Goal: Information Seeking & Learning: Stay updated

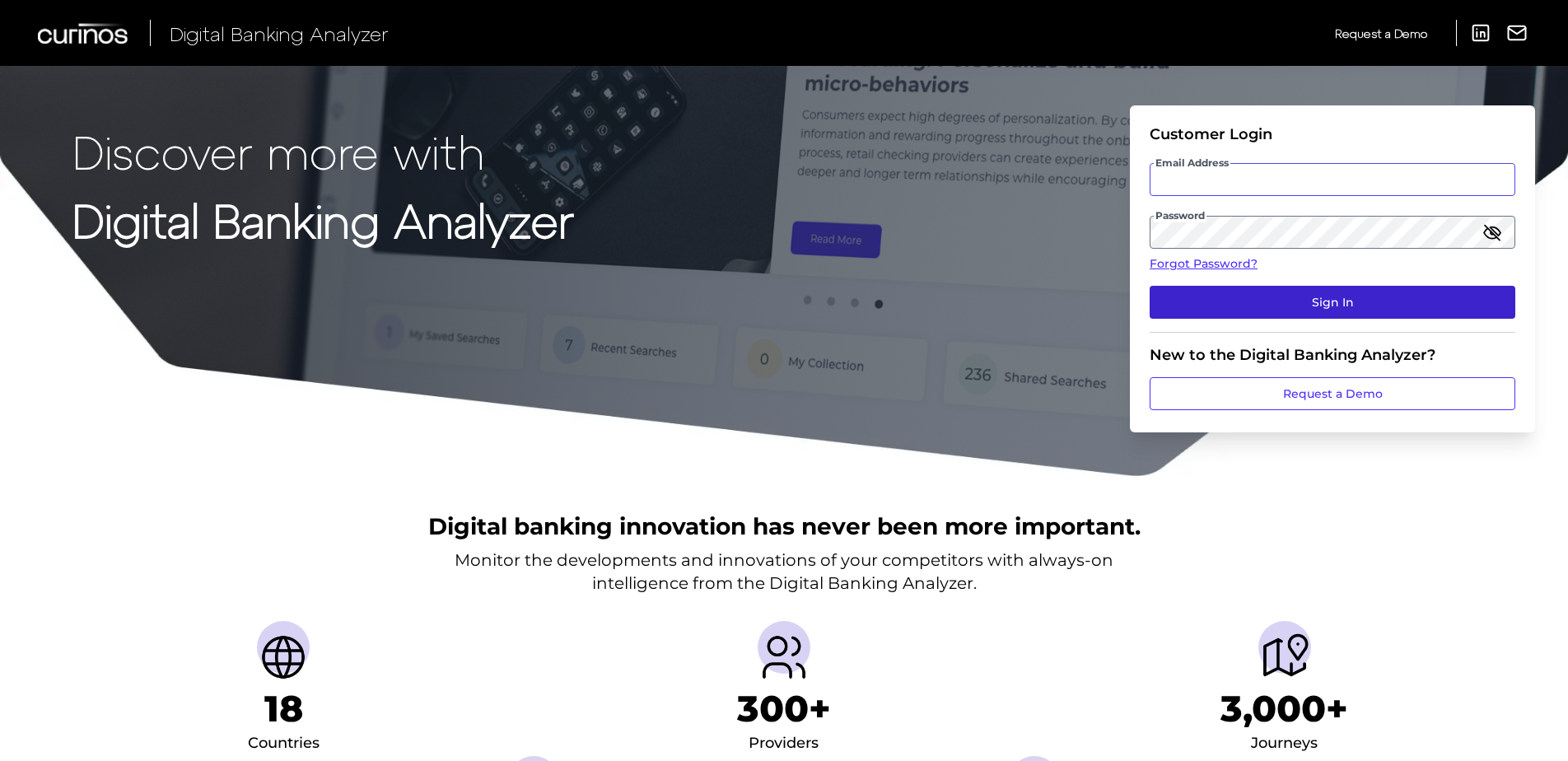
type input "[EMAIL_ADDRESS][PERSON_NAME][DOMAIN_NAME]"
click at [1267, 296] on button "Sign In" at bounding box center [1332, 302] width 365 height 33
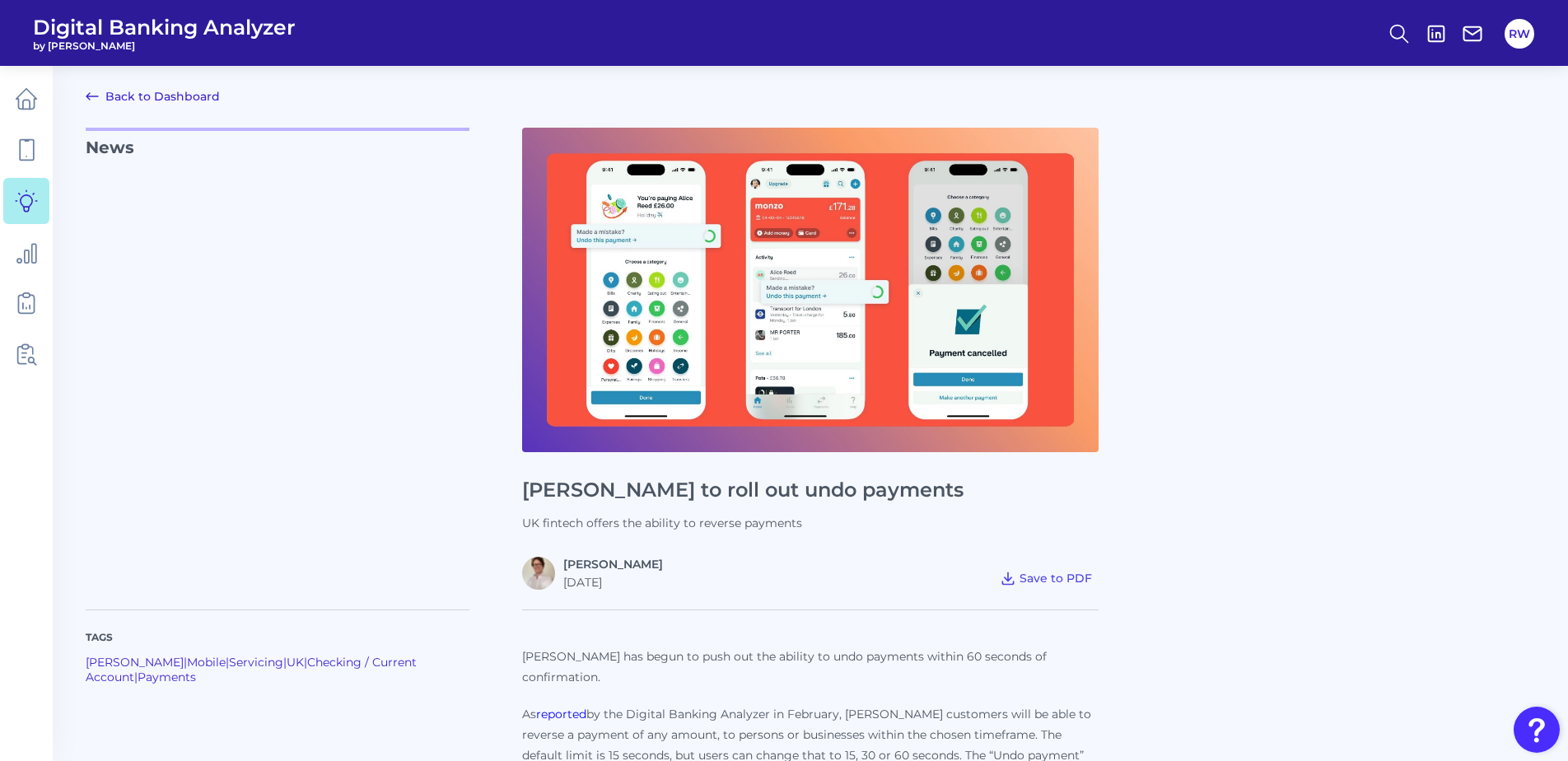
click at [194, 100] on link "Back to Dashboard" at bounding box center [152, 95] width 134 height 19
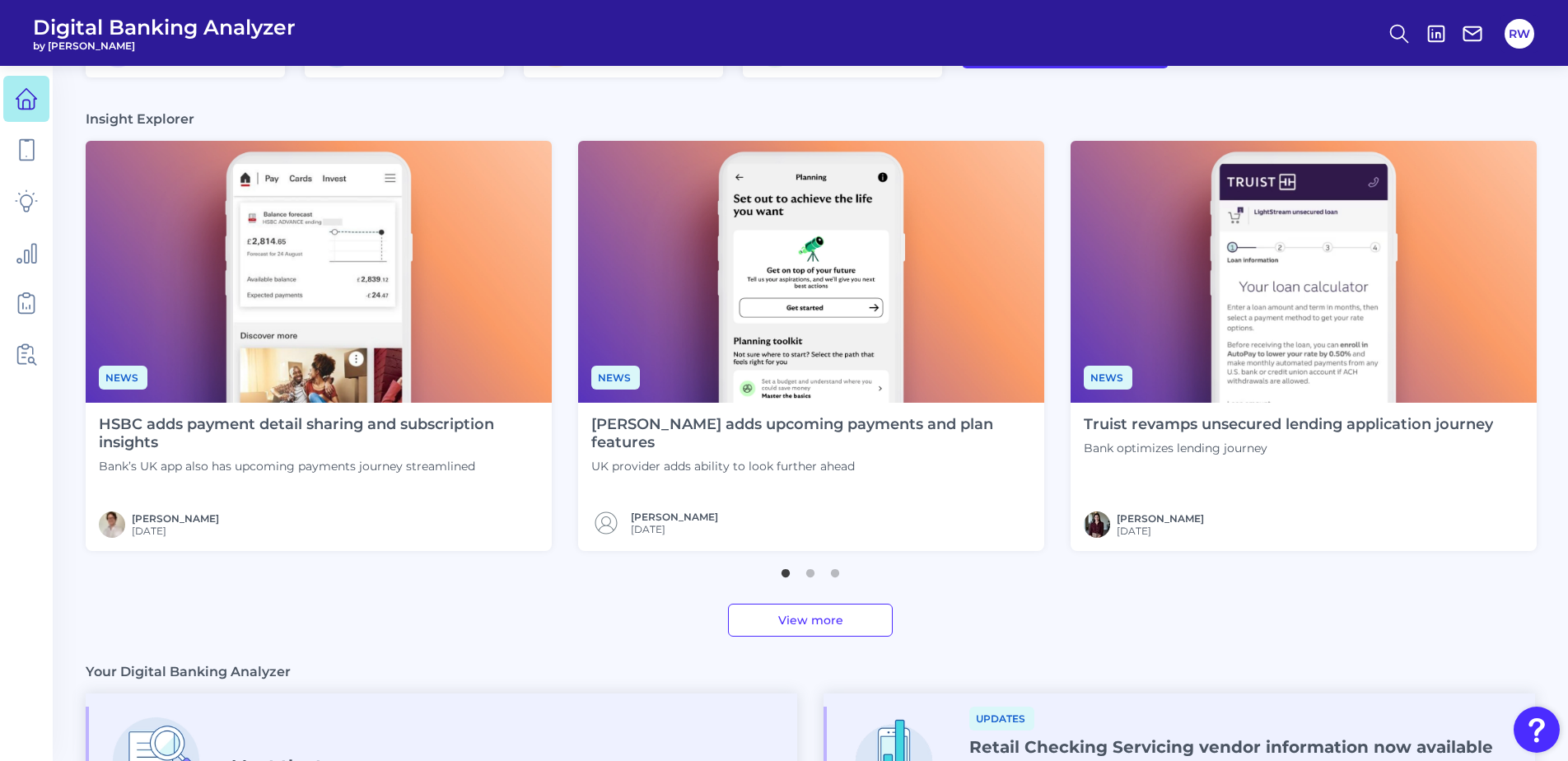
scroll to position [412, 0]
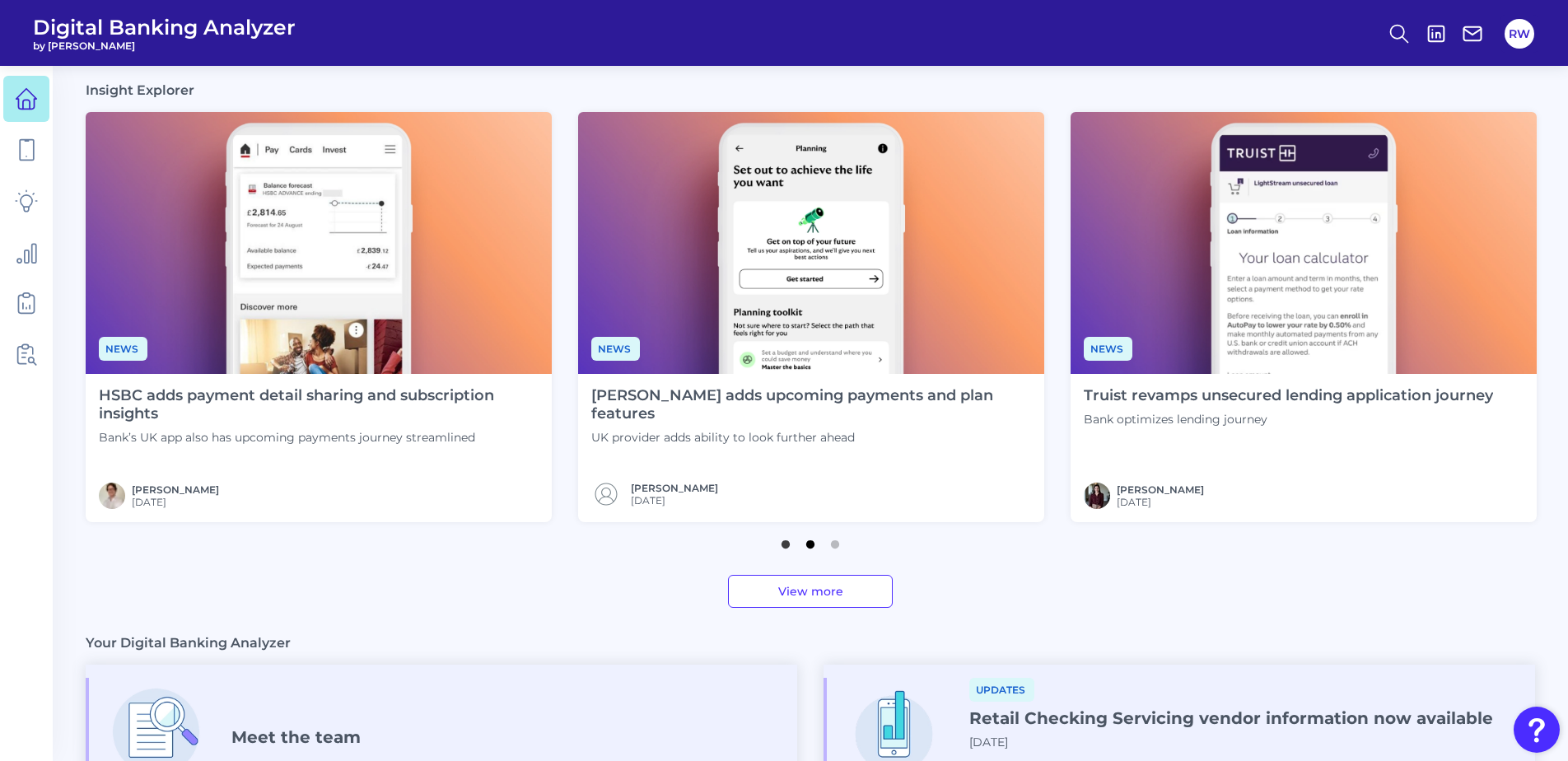
click at [808, 548] on button "2" at bounding box center [810, 540] width 17 height 17
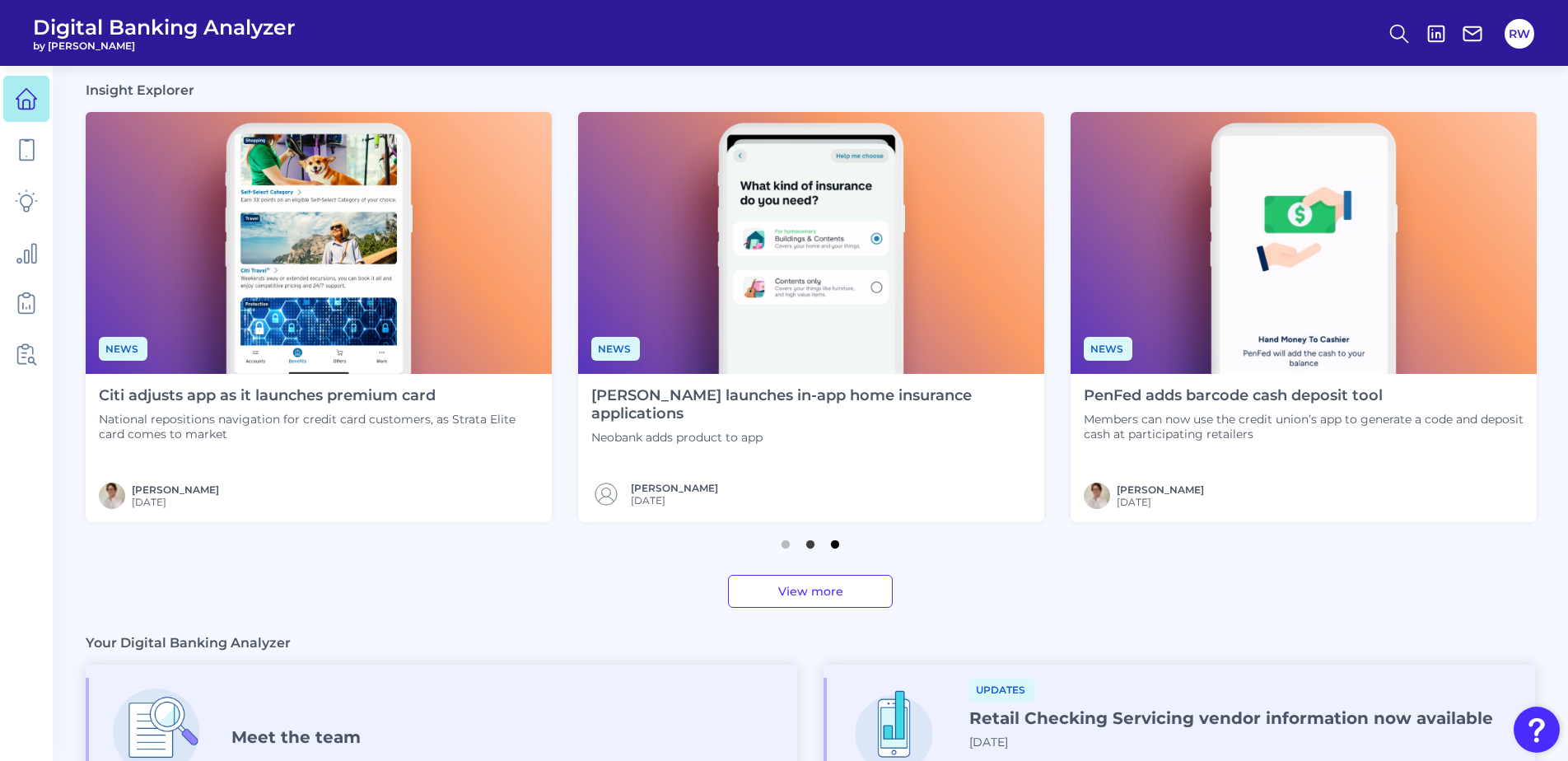
click at [839, 546] on button "3" at bounding box center [835, 540] width 17 height 17
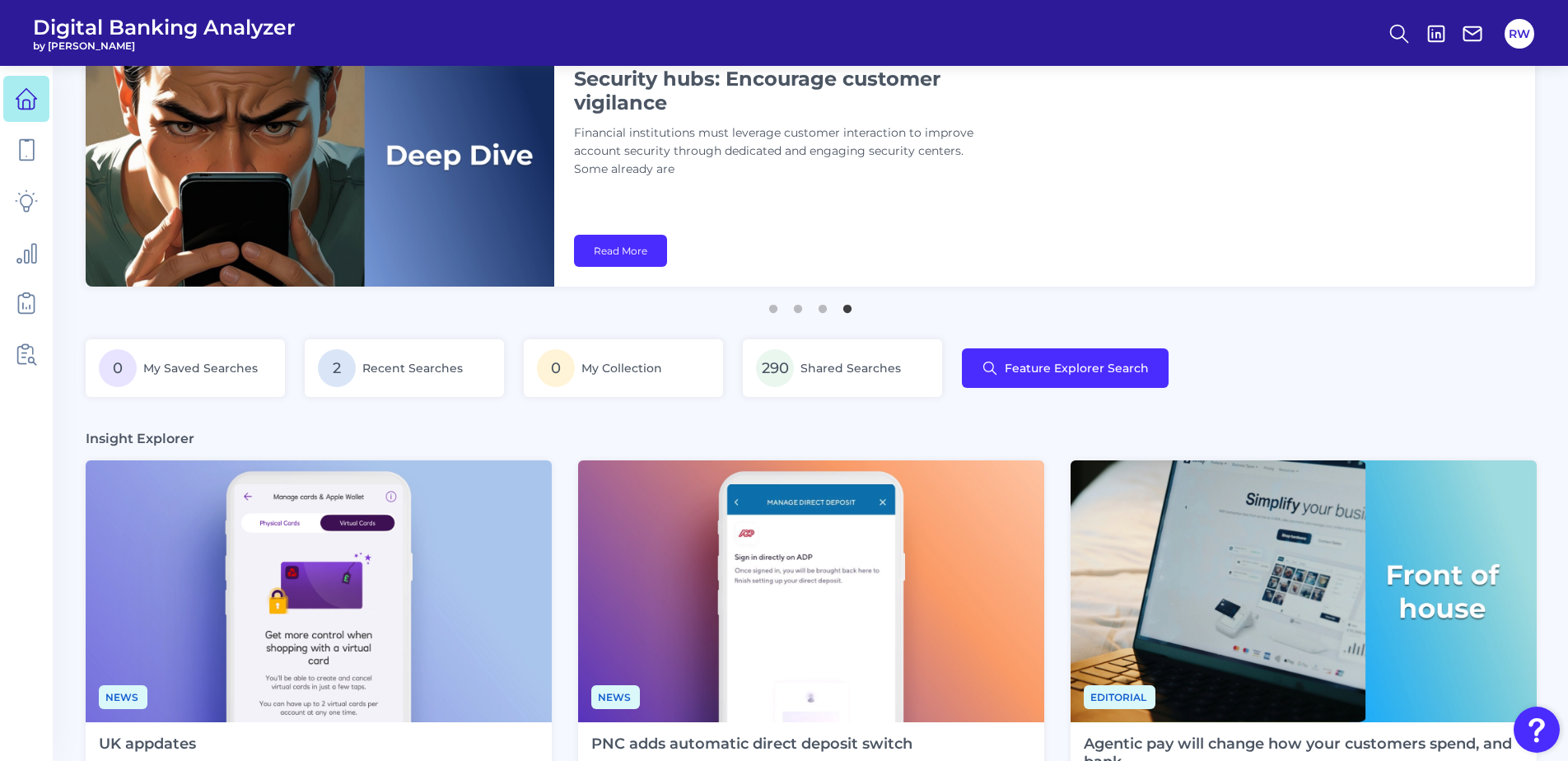
scroll to position [0, 0]
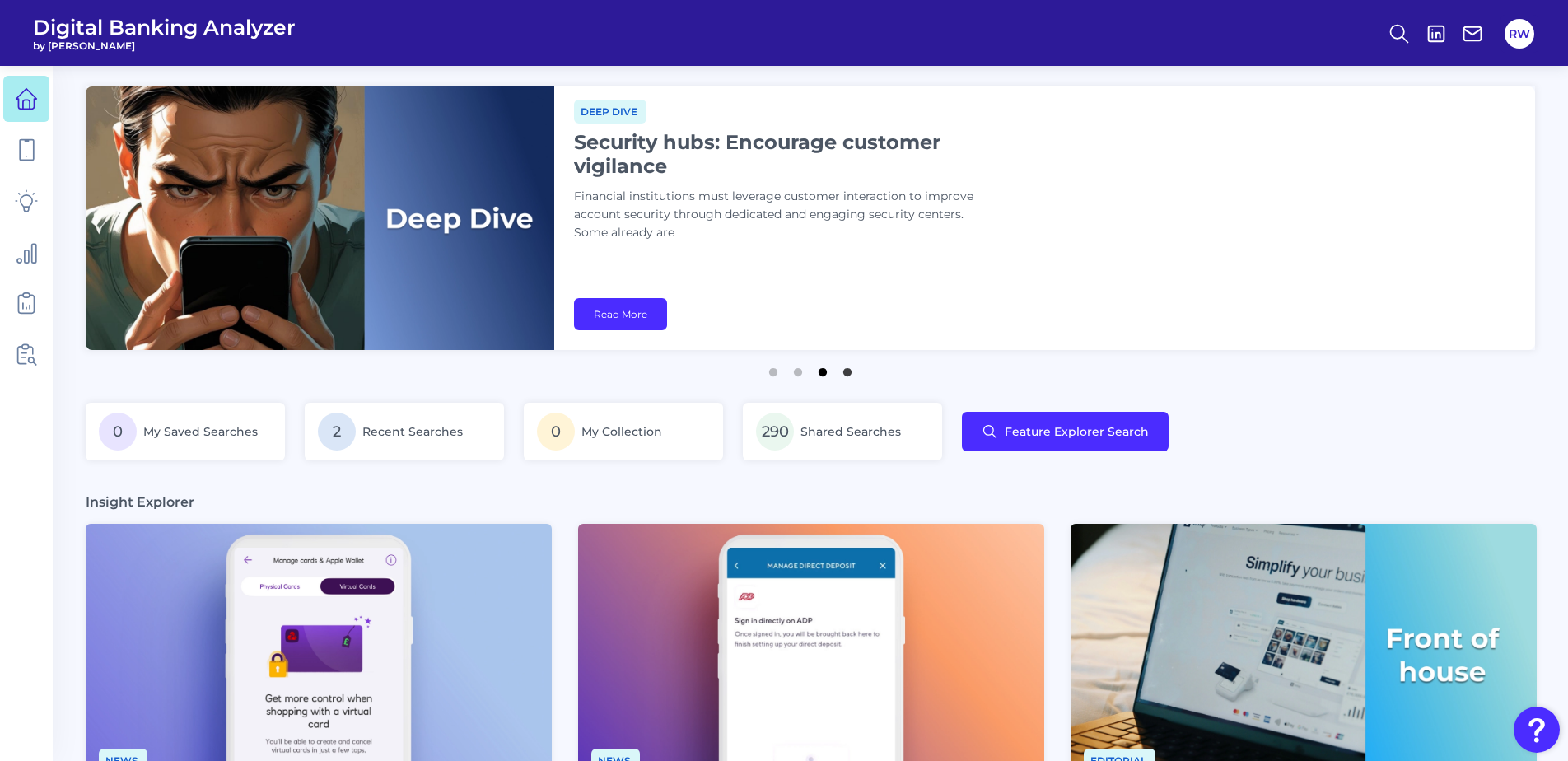
click at [822, 375] on button "3" at bounding box center [823, 368] width 17 height 17
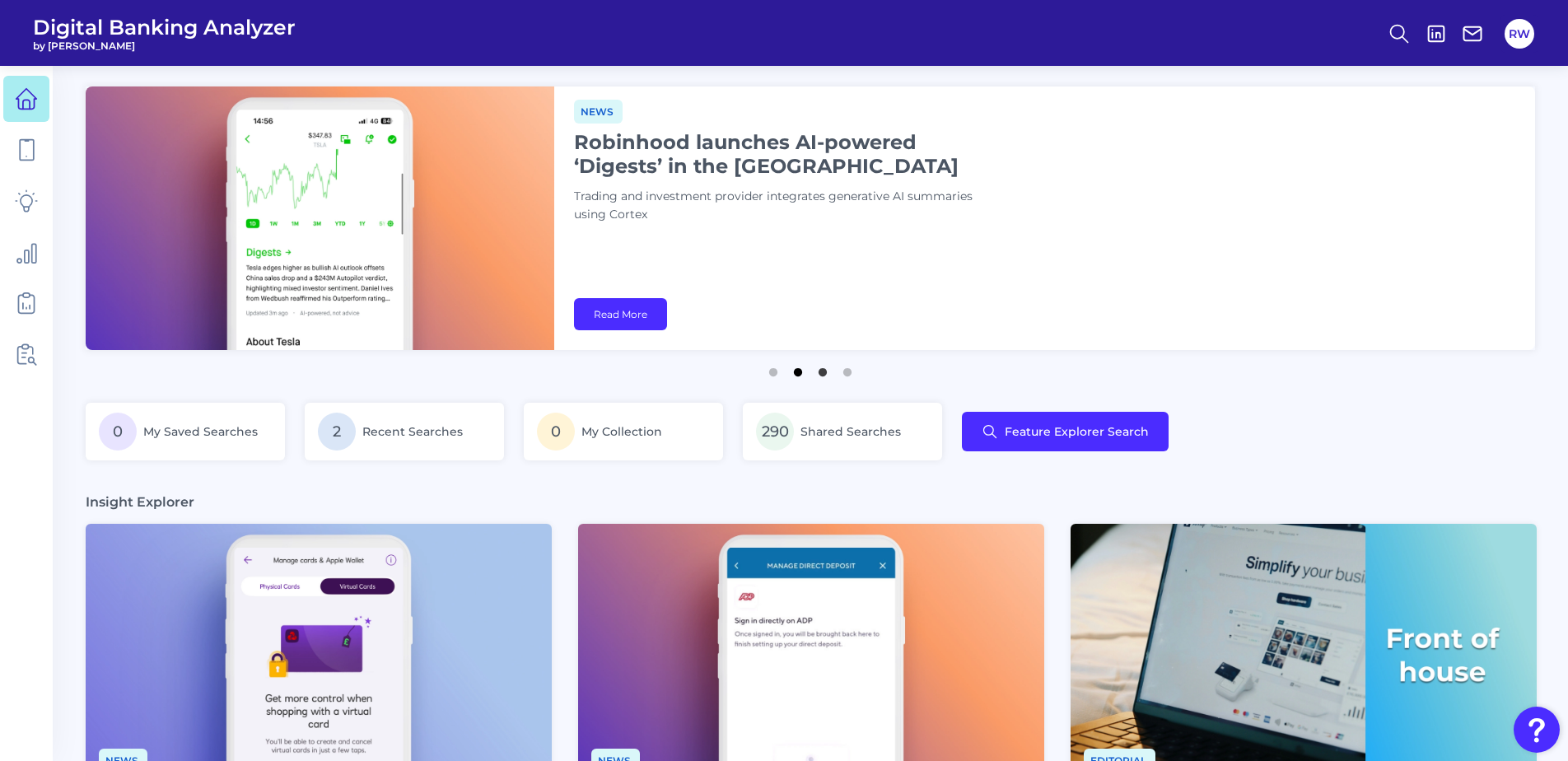
click at [797, 376] on button "2" at bounding box center [798, 368] width 17 height 17
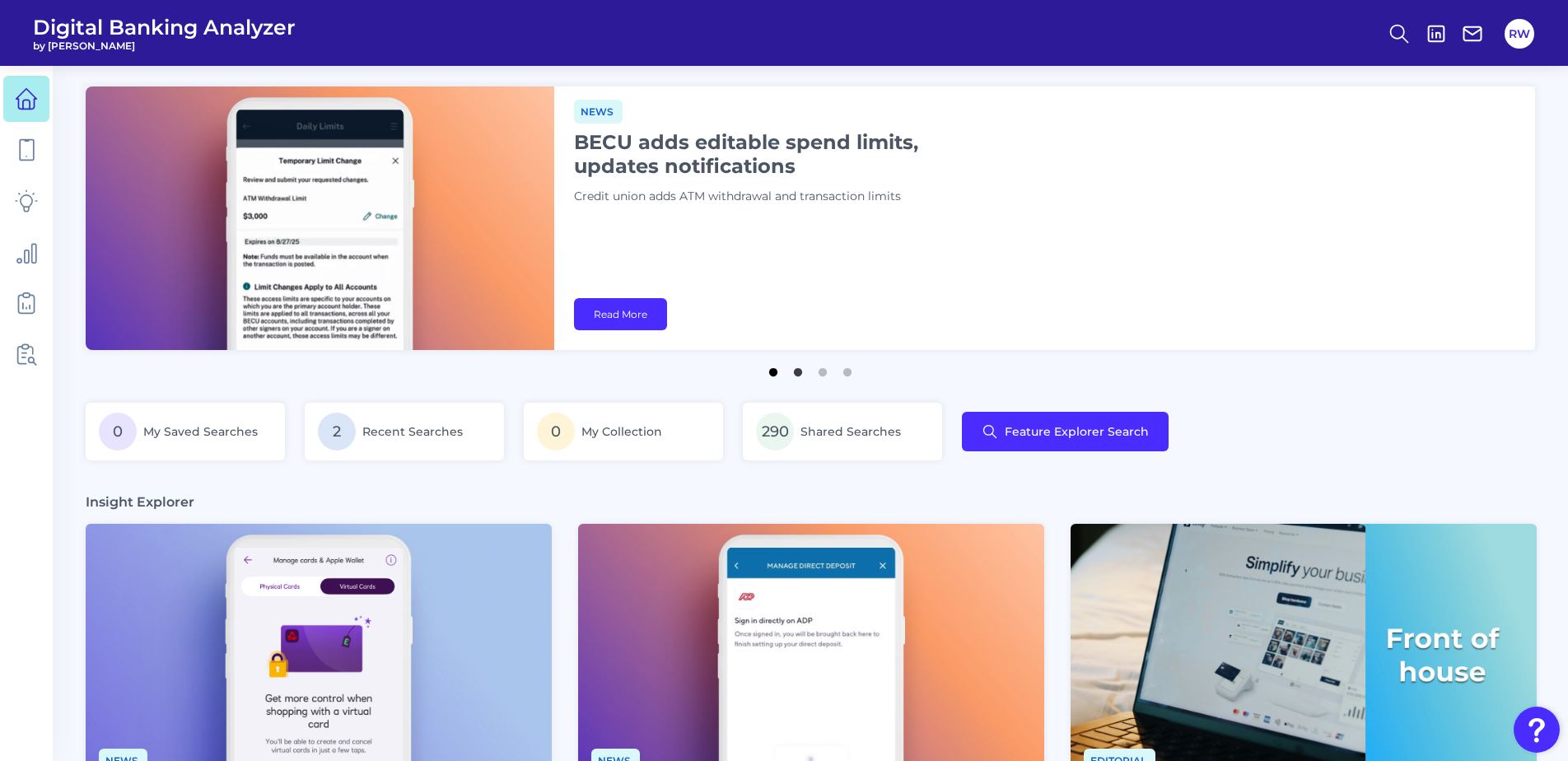
click at [771, 369] on button "1" at bounding box center [774, 368] width 17 height 17
